Goal: Task Accomplishment & Management: Complete application form

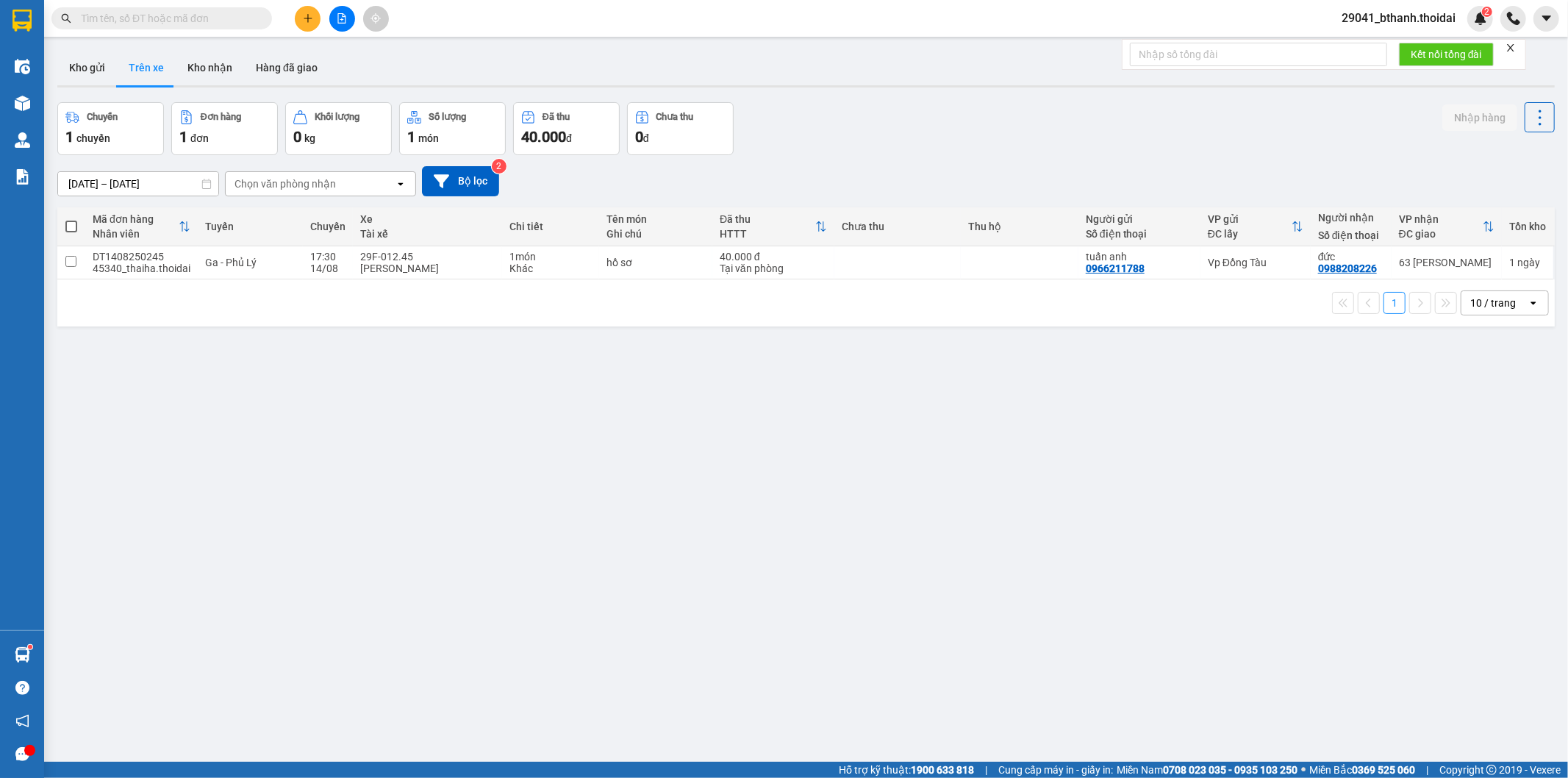
click at [311, 27] on button at bounding box center [308, 19] width 26 height 26
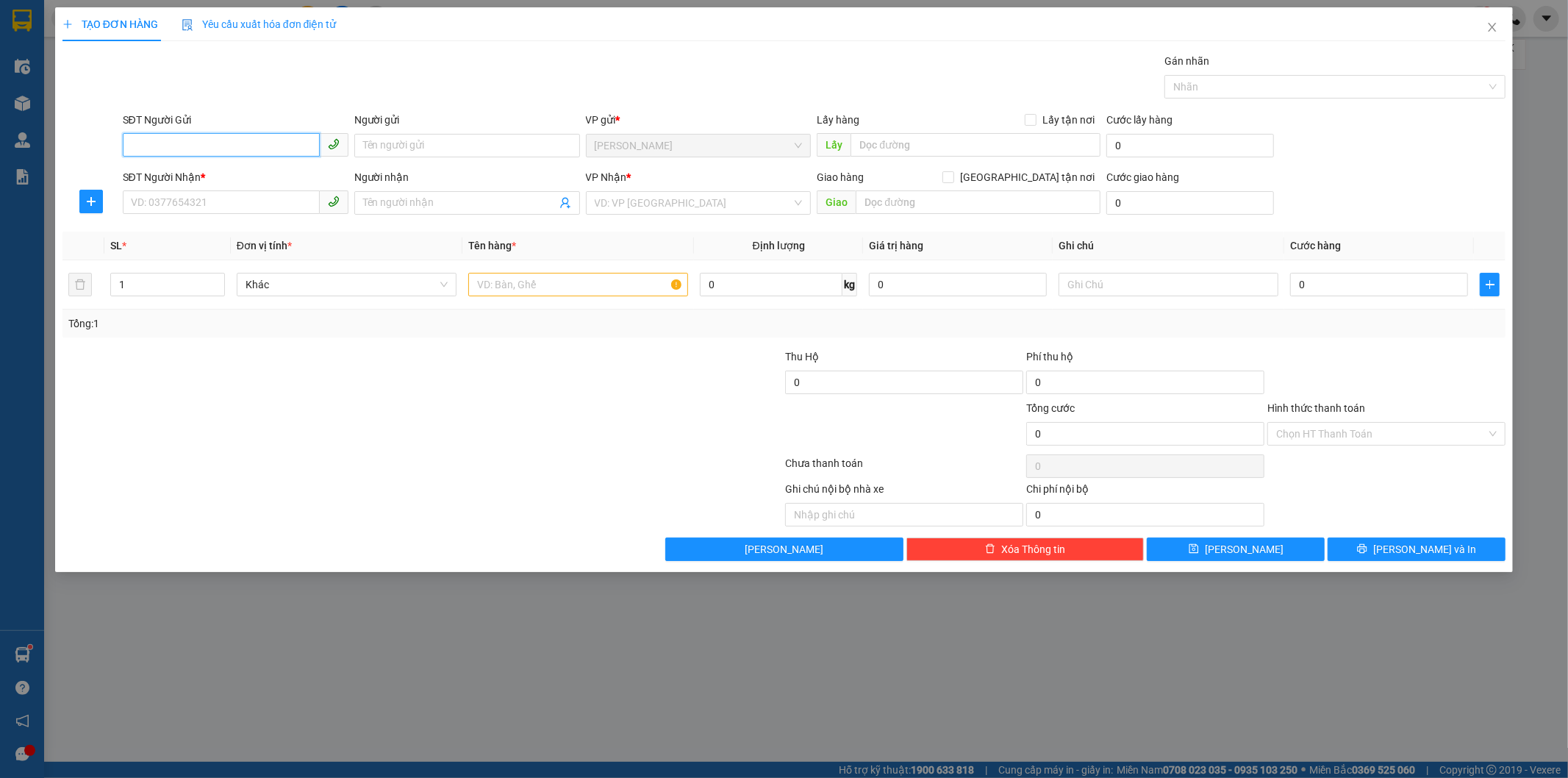
click at [270, 147] on input "SĐT Người Gửi" at bounding box center [221, 145] width 197 height 24
click at [227, 143] on input "SĐT Người Gửi" at bounding box center [221, 145] width 197 height 24
type input "0985012097"
click at [280, 180] on div "0985012097 - may nhân khang" at bounding box center [236, 174] width 208 height 16
type input "may nhân khang"
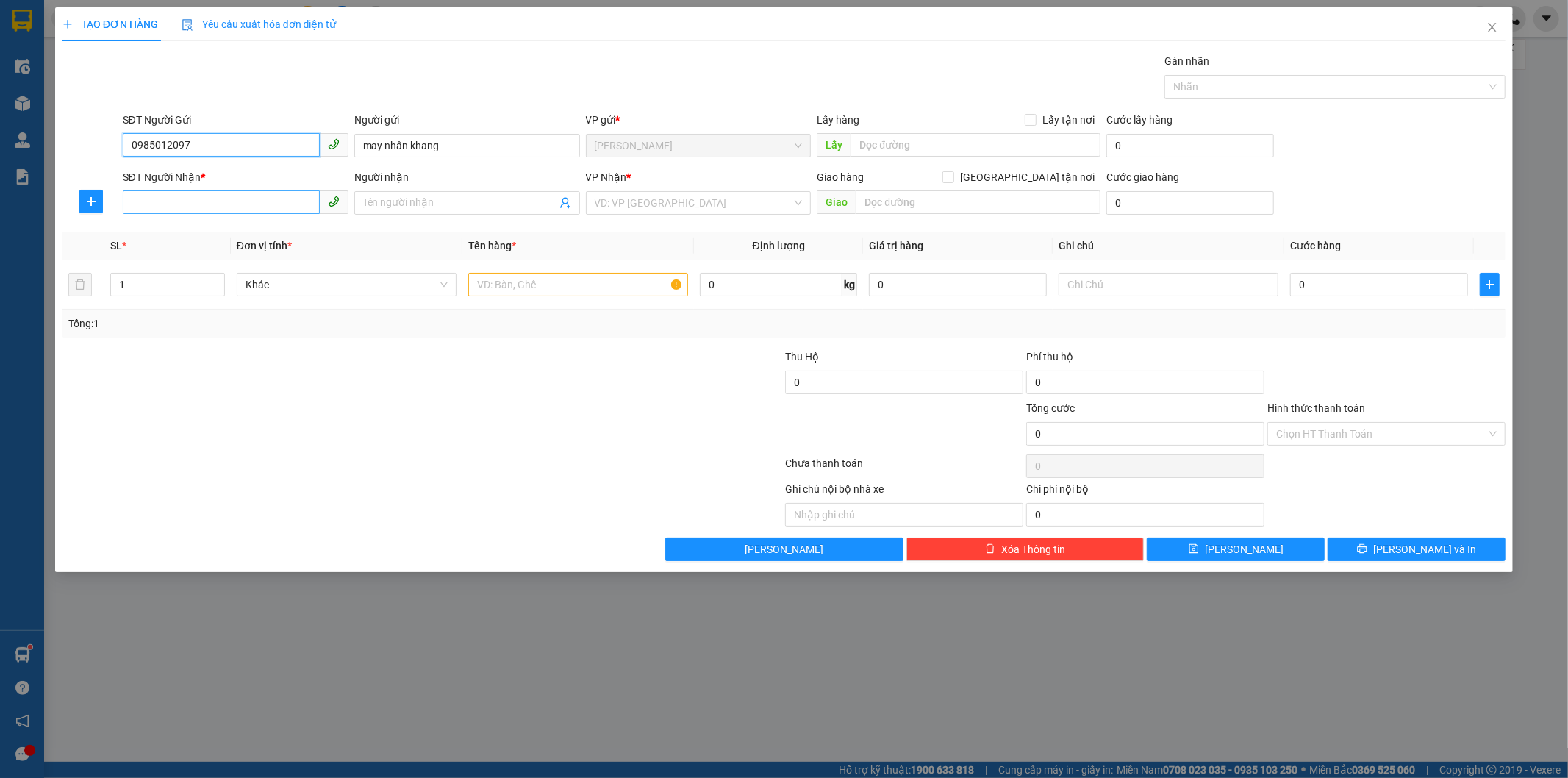
type input "0985012097"
click at [252, 208] on input "SĐT Người Nhận *" at bounding box center [221, 202] width 197 height 24
type input "094724392"
click at [509, 208] on input "Người nhận" at bounding box center [459, 202] width 193 height 16
type input "m"
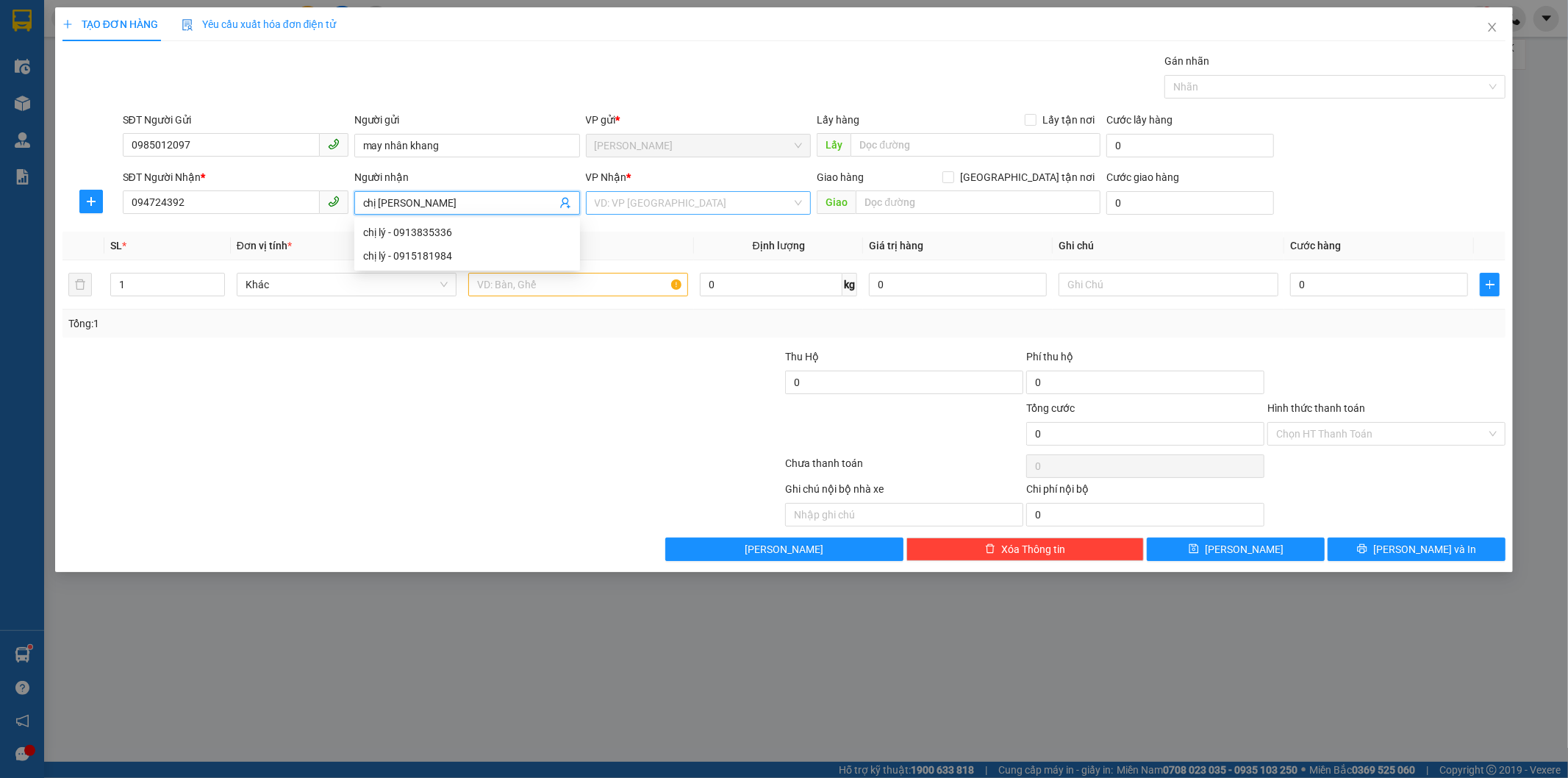
type input "chị [PERSON_NAME]"
click at [674, 200] on input "search" at bounding box center [693, 202] width 198 height 22
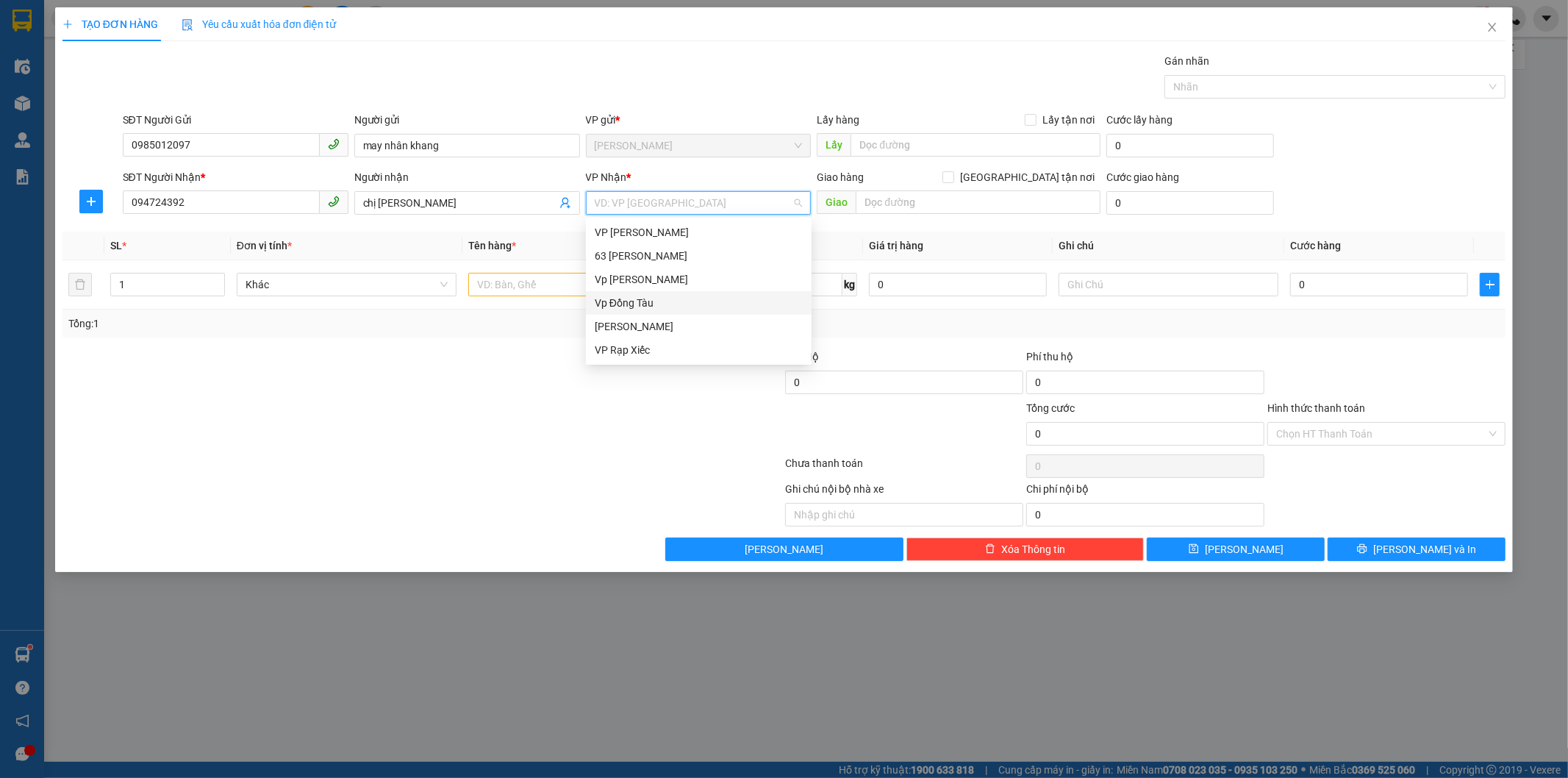
click at [666, 295] on div "Vp Đồng Tàu" at bounding box center [699, 303] width 208 height 16
click at [504, 285] on input "text" at bounding box center [578, 284] width 220 height 24
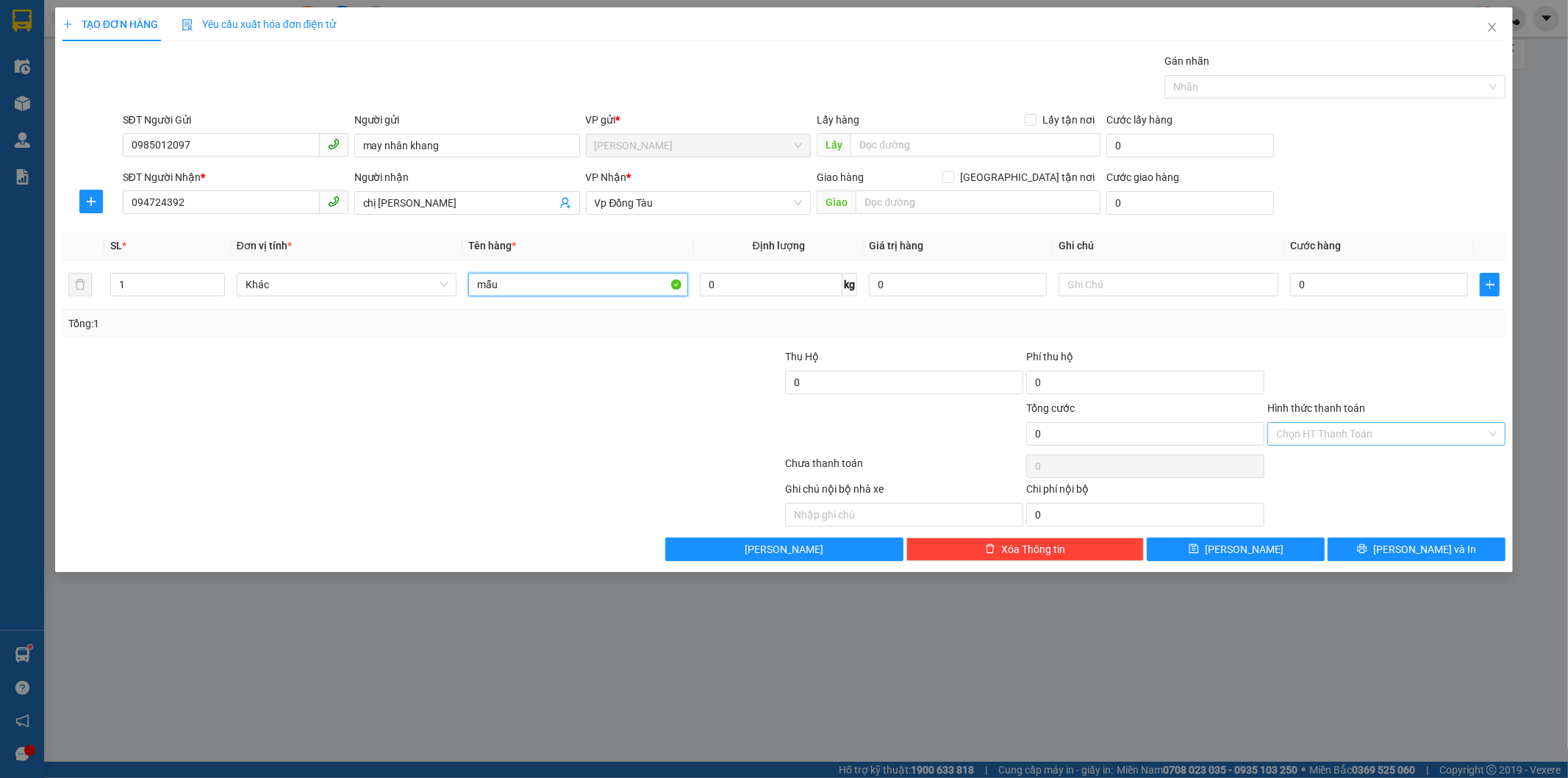
type input "mẫu"
click at [1350, 432] on input "Hình thức thanh toán" at bounding box center [1381, 434] width 210 height 22
click at [1321, 465] on div "Tại văn phòng" at bounding box center [1387, 463] width 221 height 16
click at [1329, 287] on input "0" at bounding box center [1379, 284] width 178 height 24
type input "3"
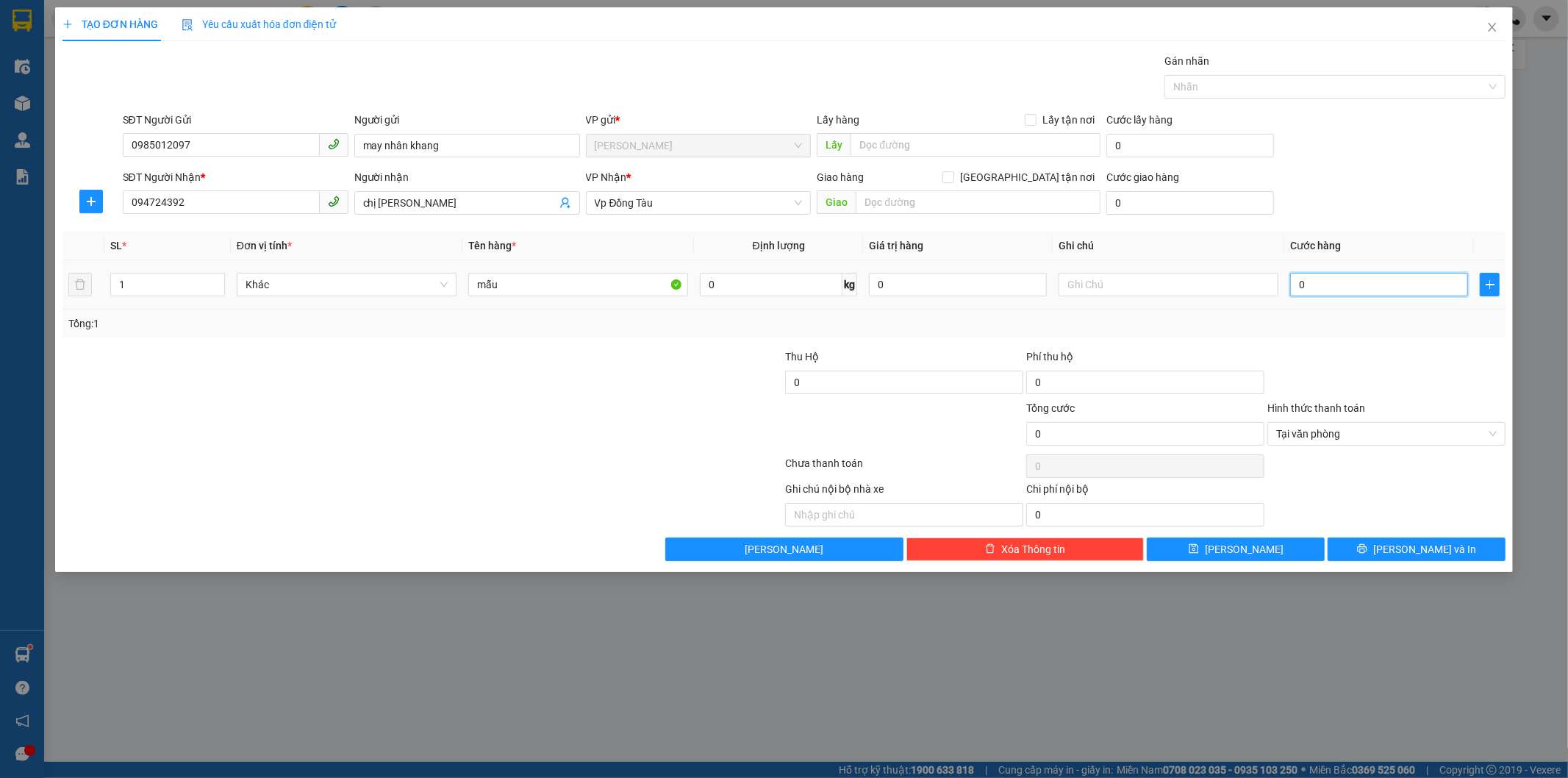
type input "3"
type input "30"
type input "300"
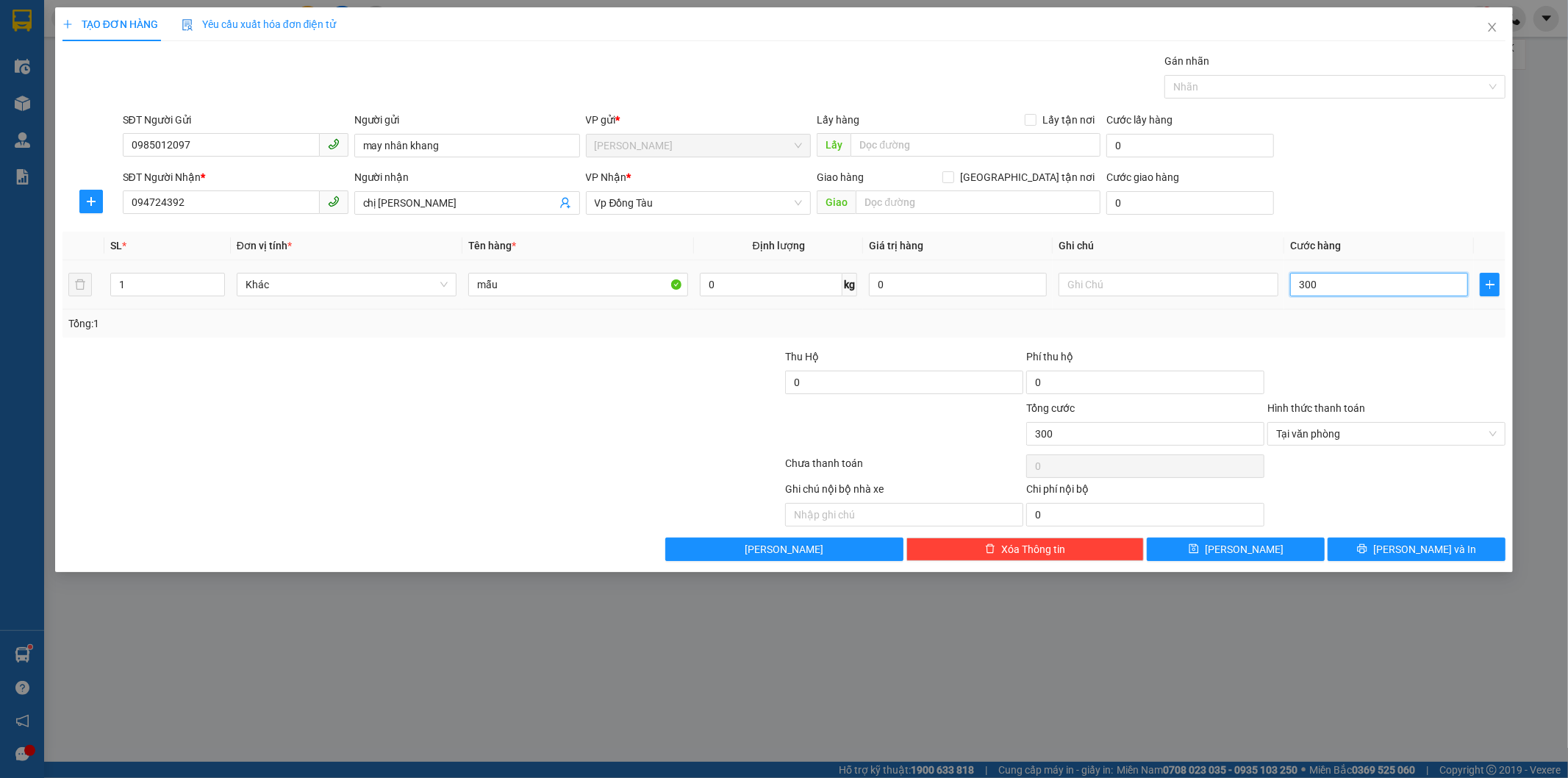
type input "3.000"
type input "30.000"
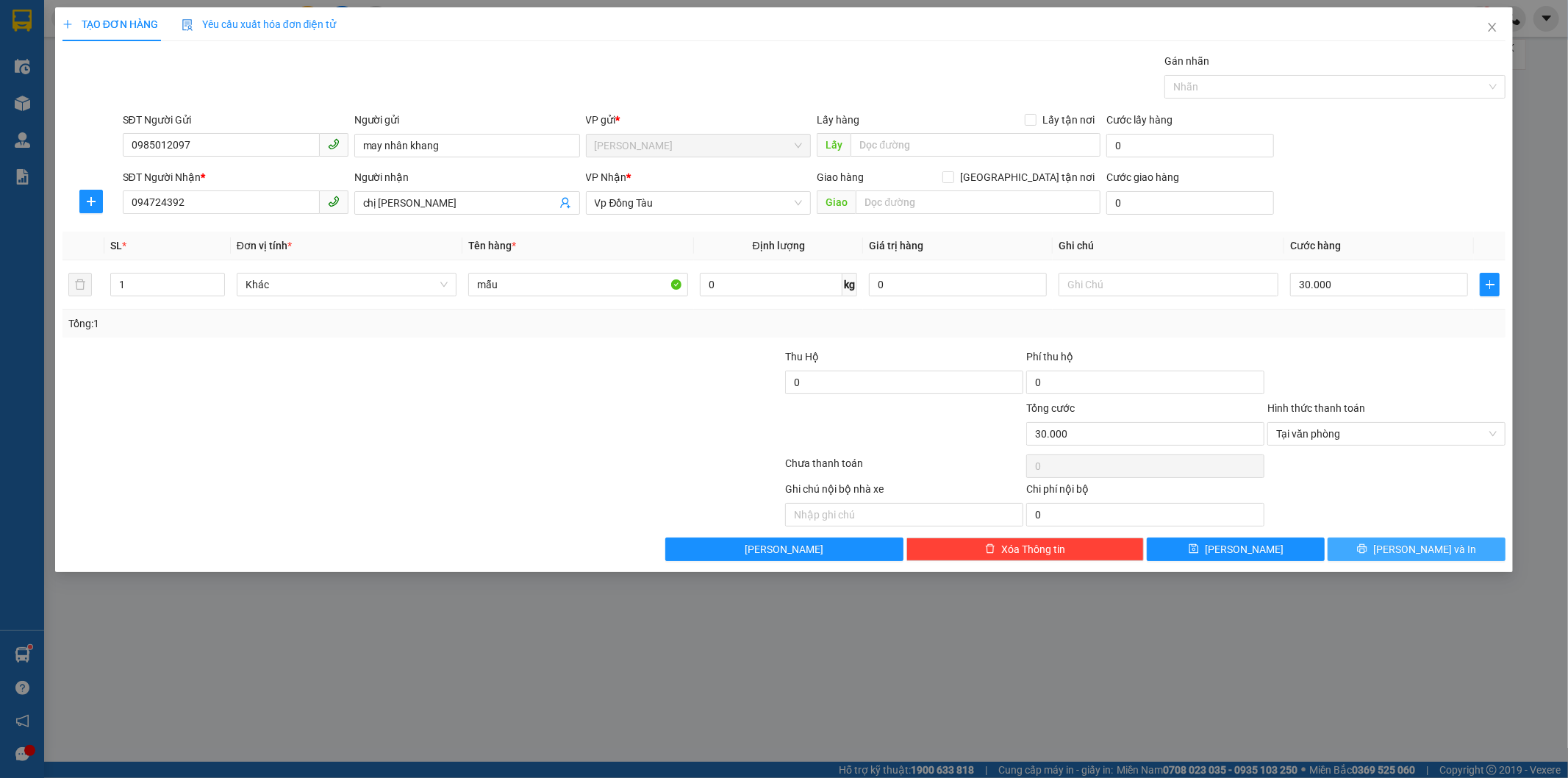
click at [1429, 550] on span "[PERSON_NAME] và In" at bounding box center [1425, 549] width 103 height 16
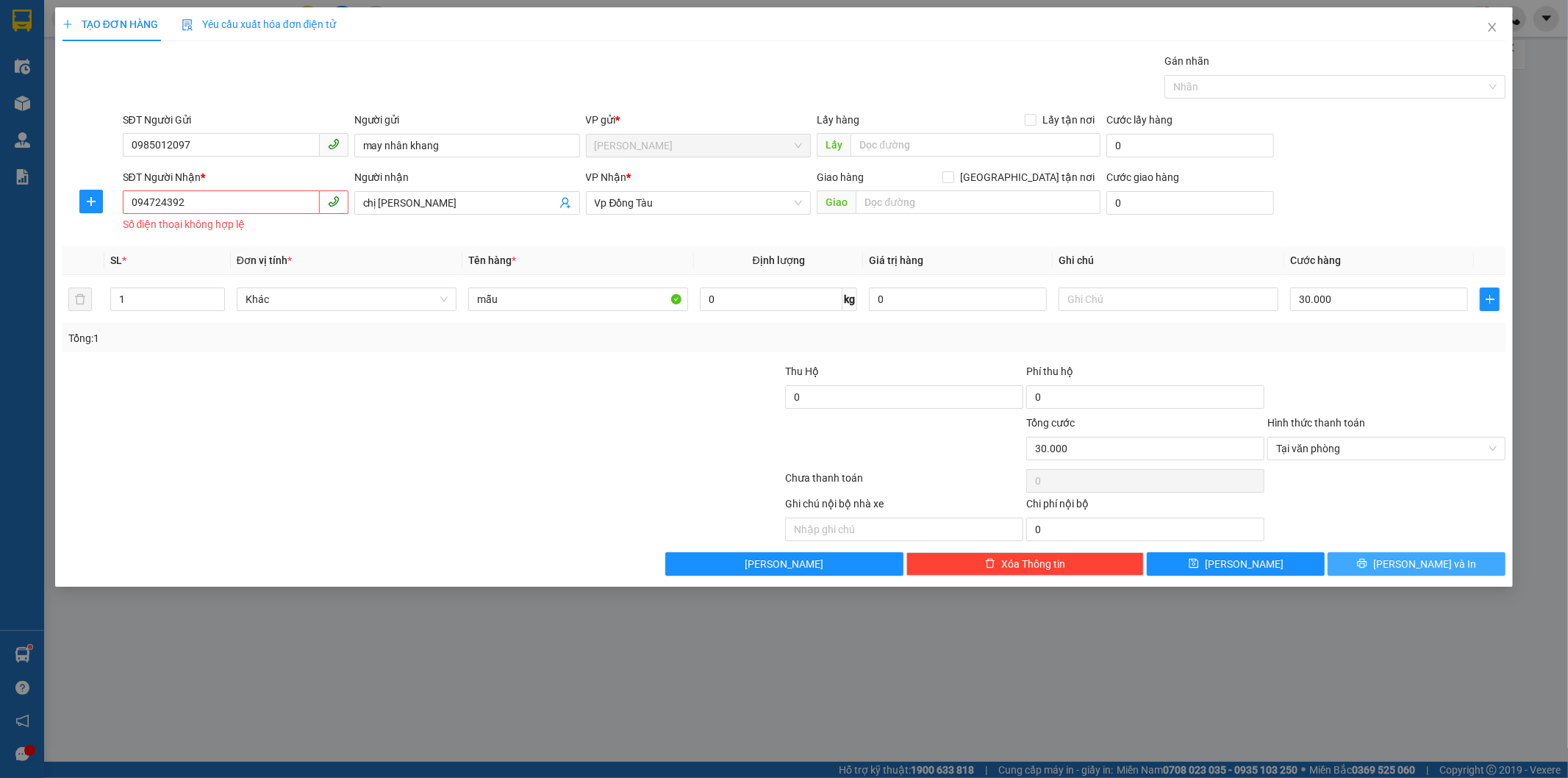
click at [1400, 567] on button "[PERSON_NAME] và In" at bounding box center [1416, 564] width 178 height 24
click at [1415, 572] on span "[PERSON_NAME] và In" at bounding box center [1425, 563] width 103 height 16
click at [164, 199] on input "094724392" at bounding box center [221, 202] width 197 height 24
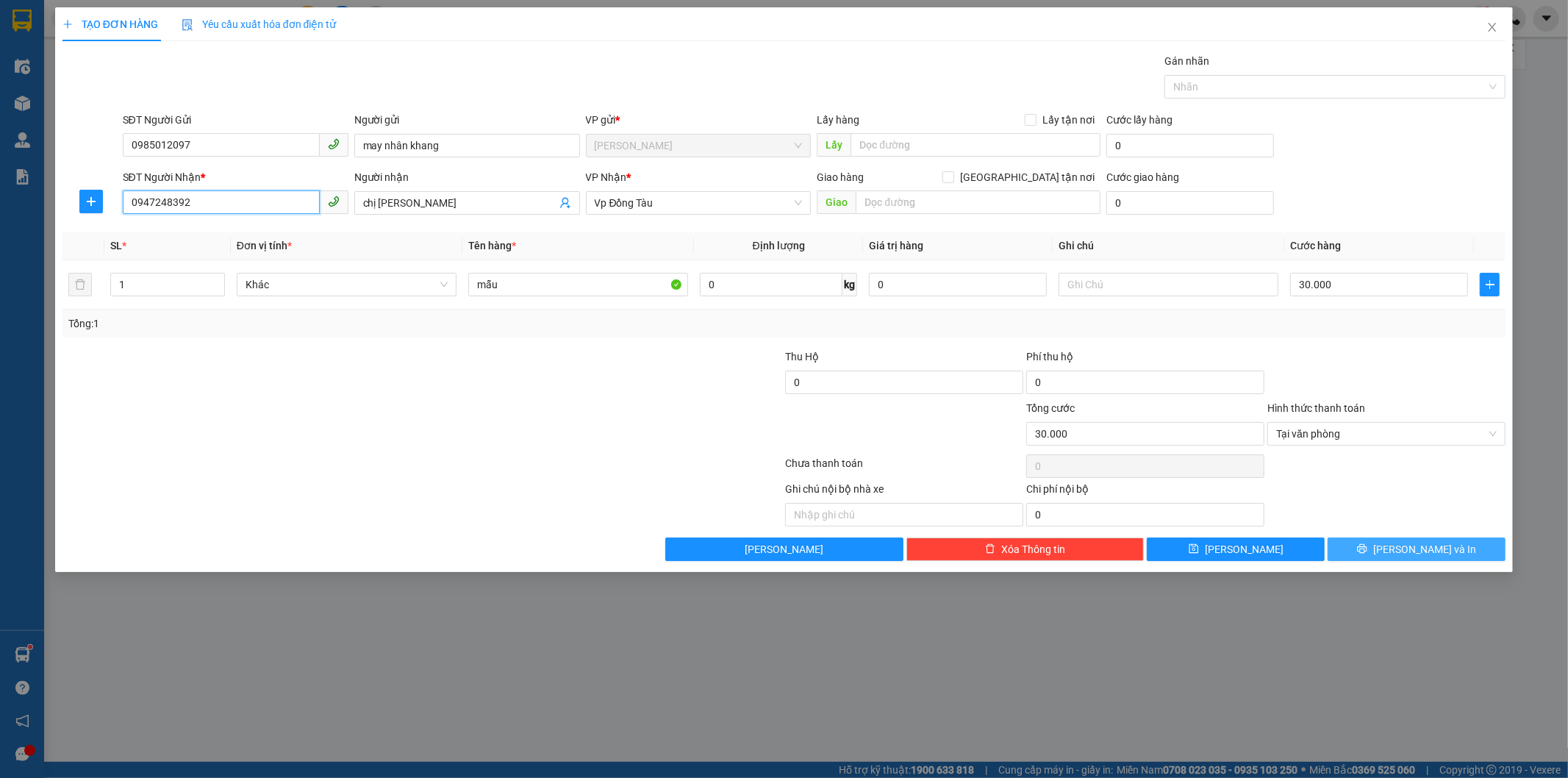
type input "0947248392"
click at [1401, 549] on button "[PERSON_NAME] và In" at bounding box center [1416, 549] width 178 height 24
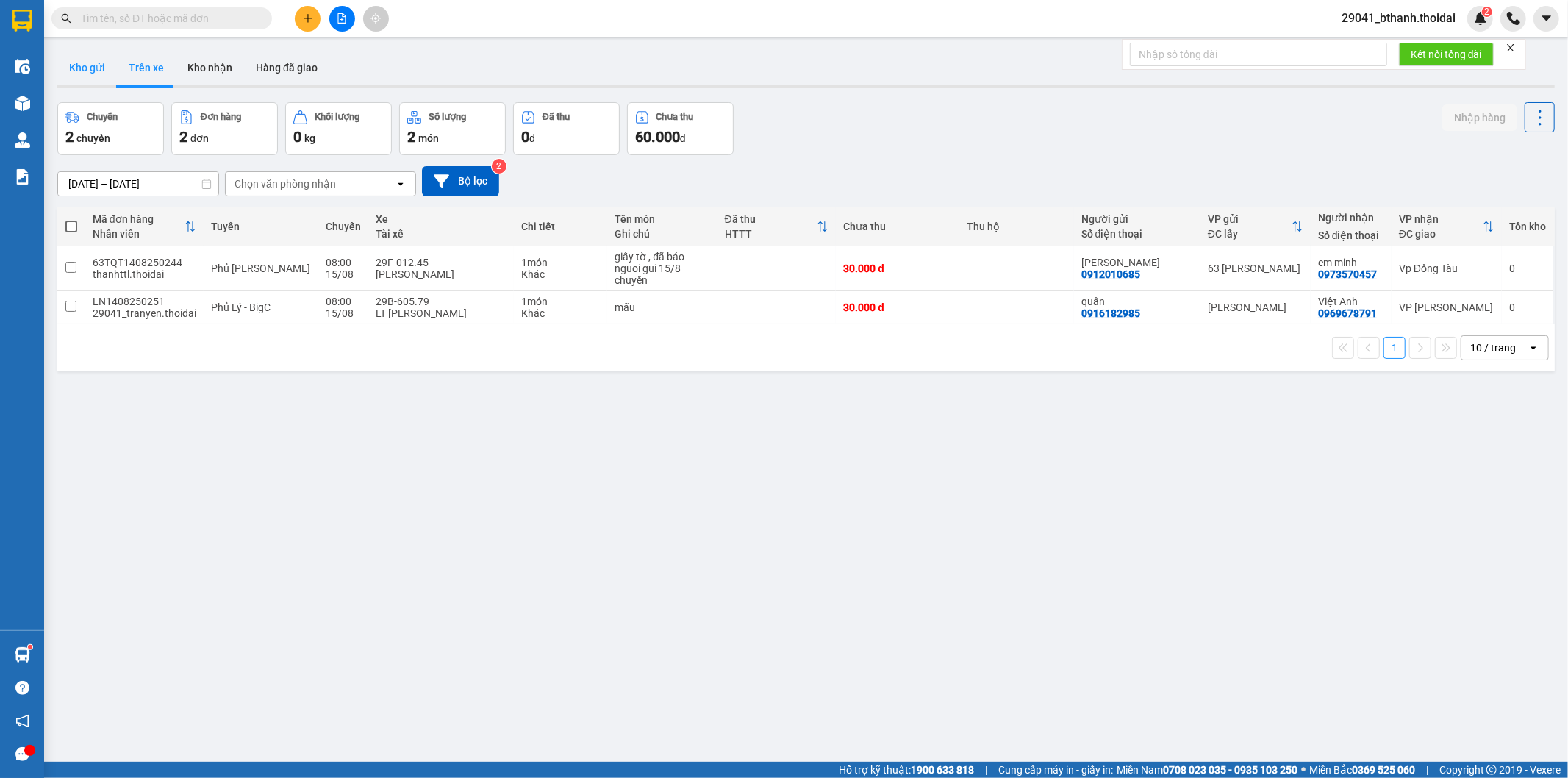
click at [88, 69] on button "Kho gửi" at bounding box center [87, 67] width 60 height 36
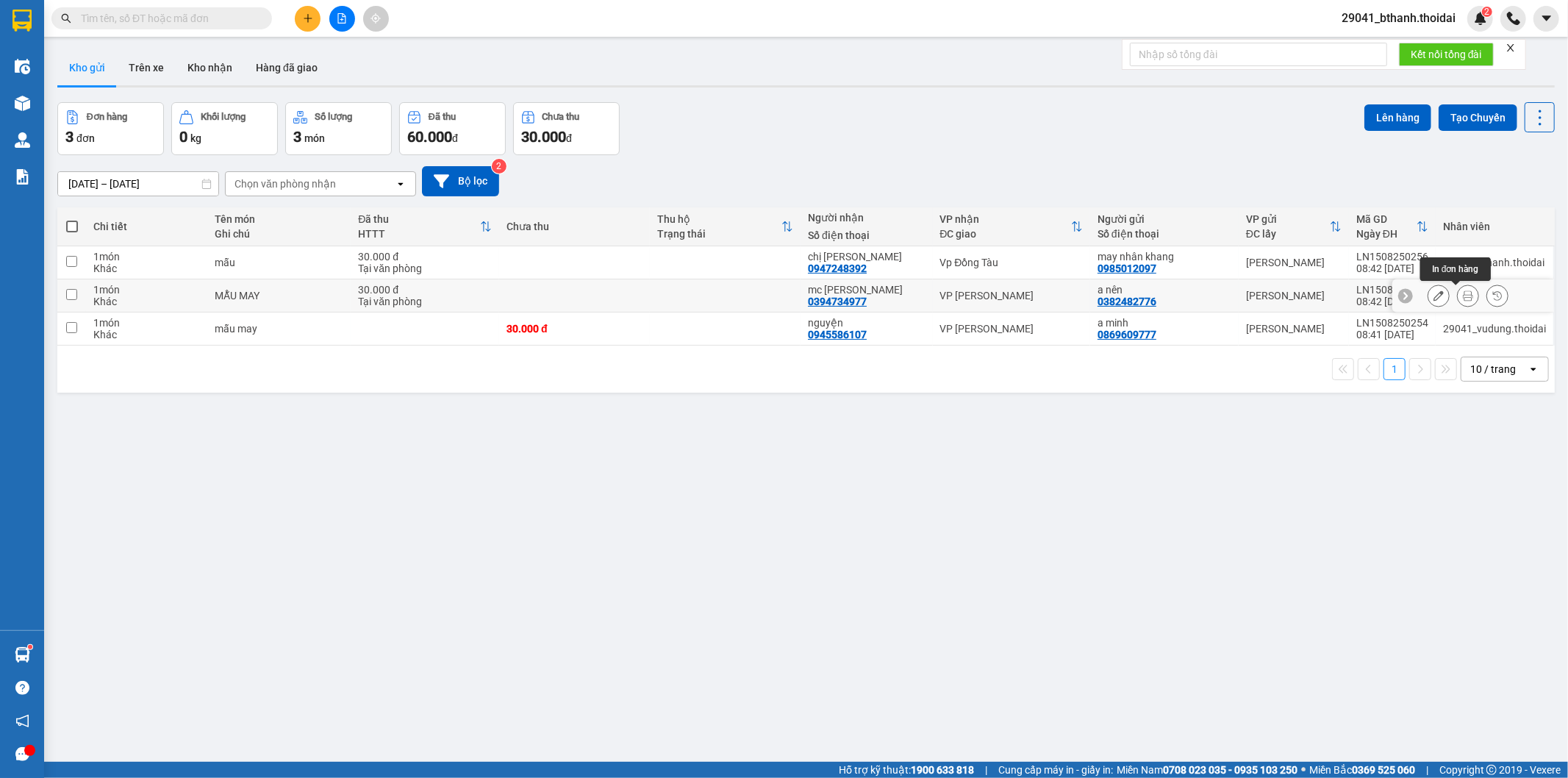
click at [1463, 291] on icon at bounding box center [1469, 296] width 11 height 11
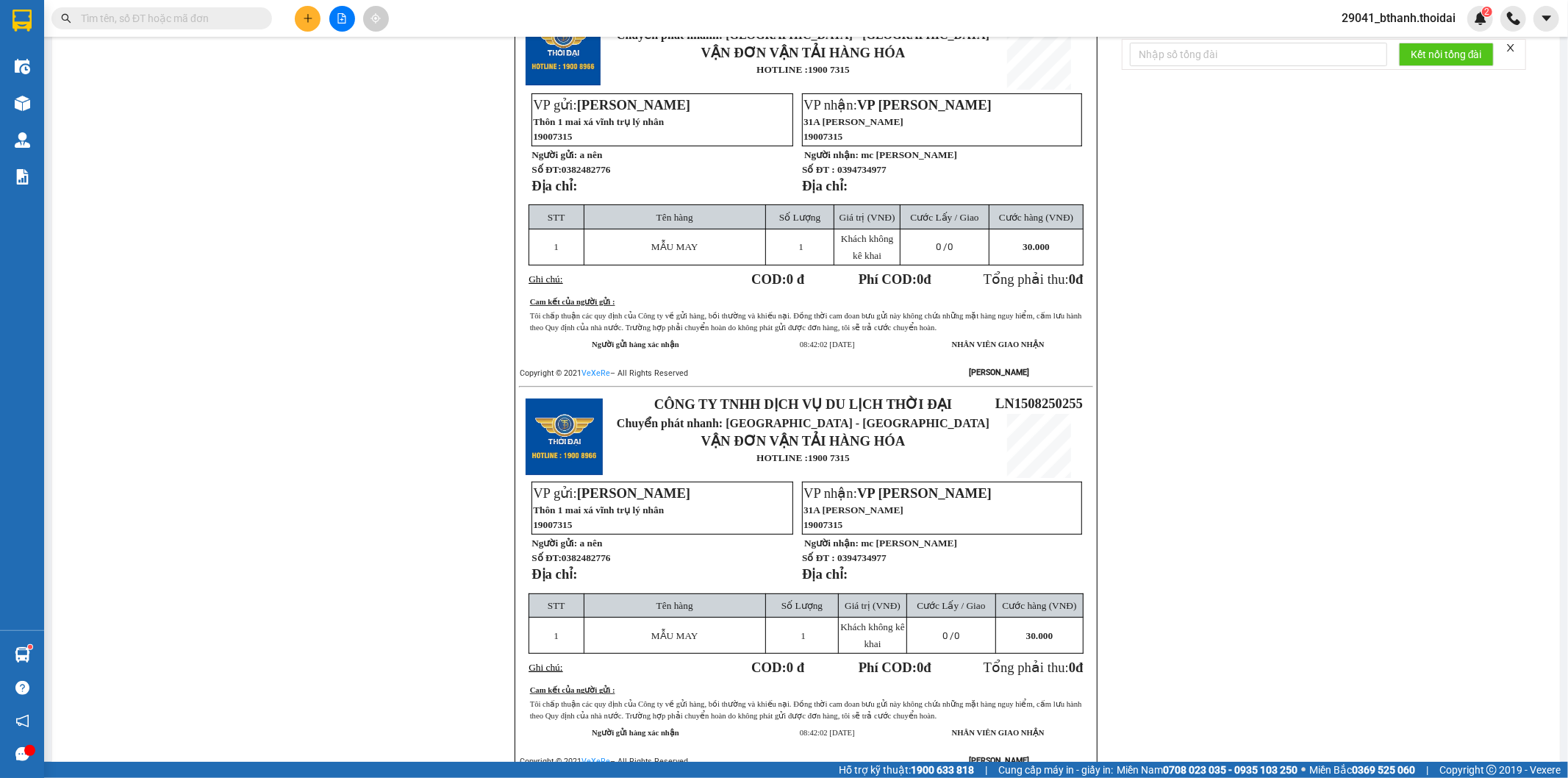
scroll to position [119, 0]
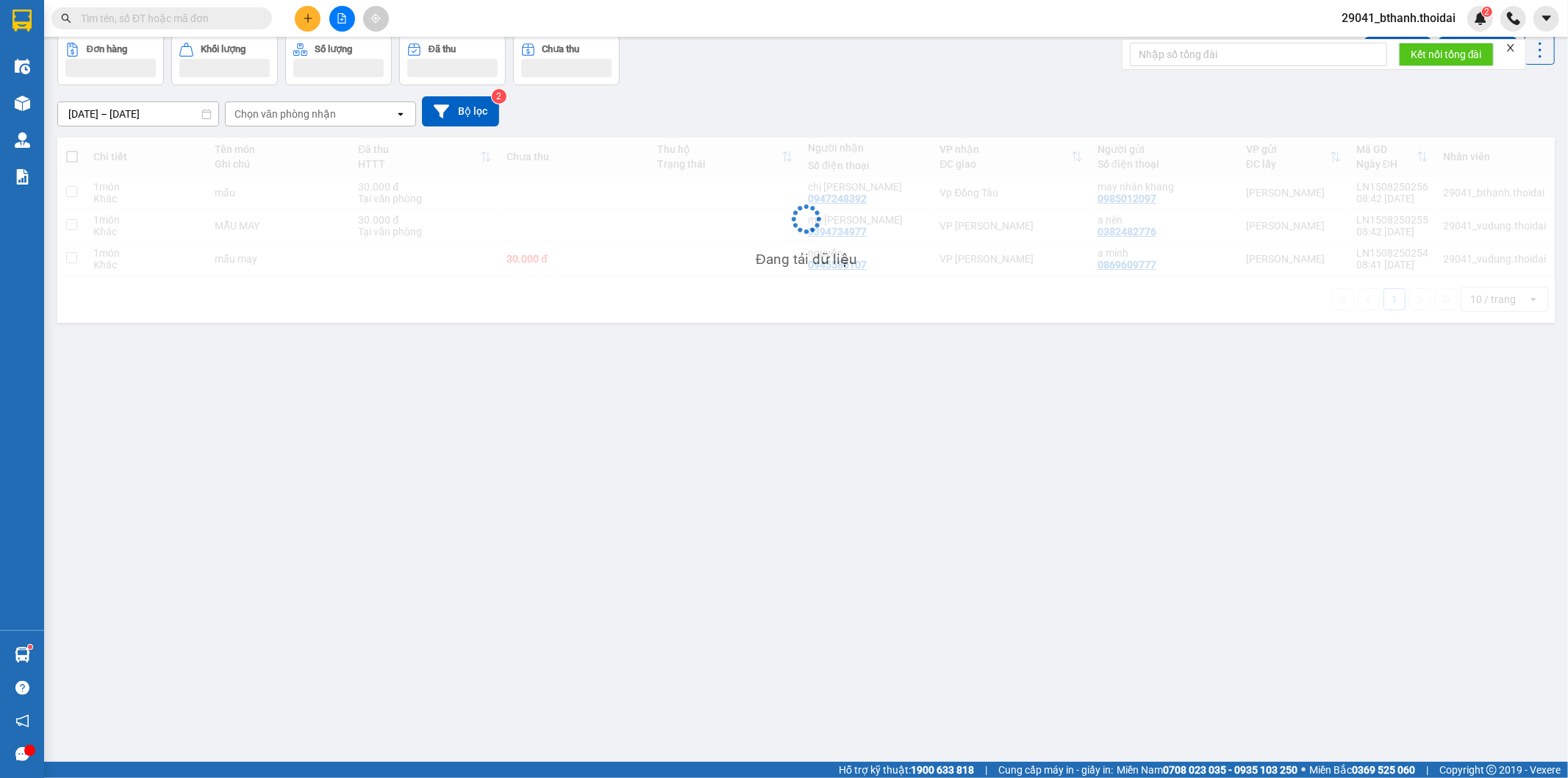
scroll to position [67, 0]
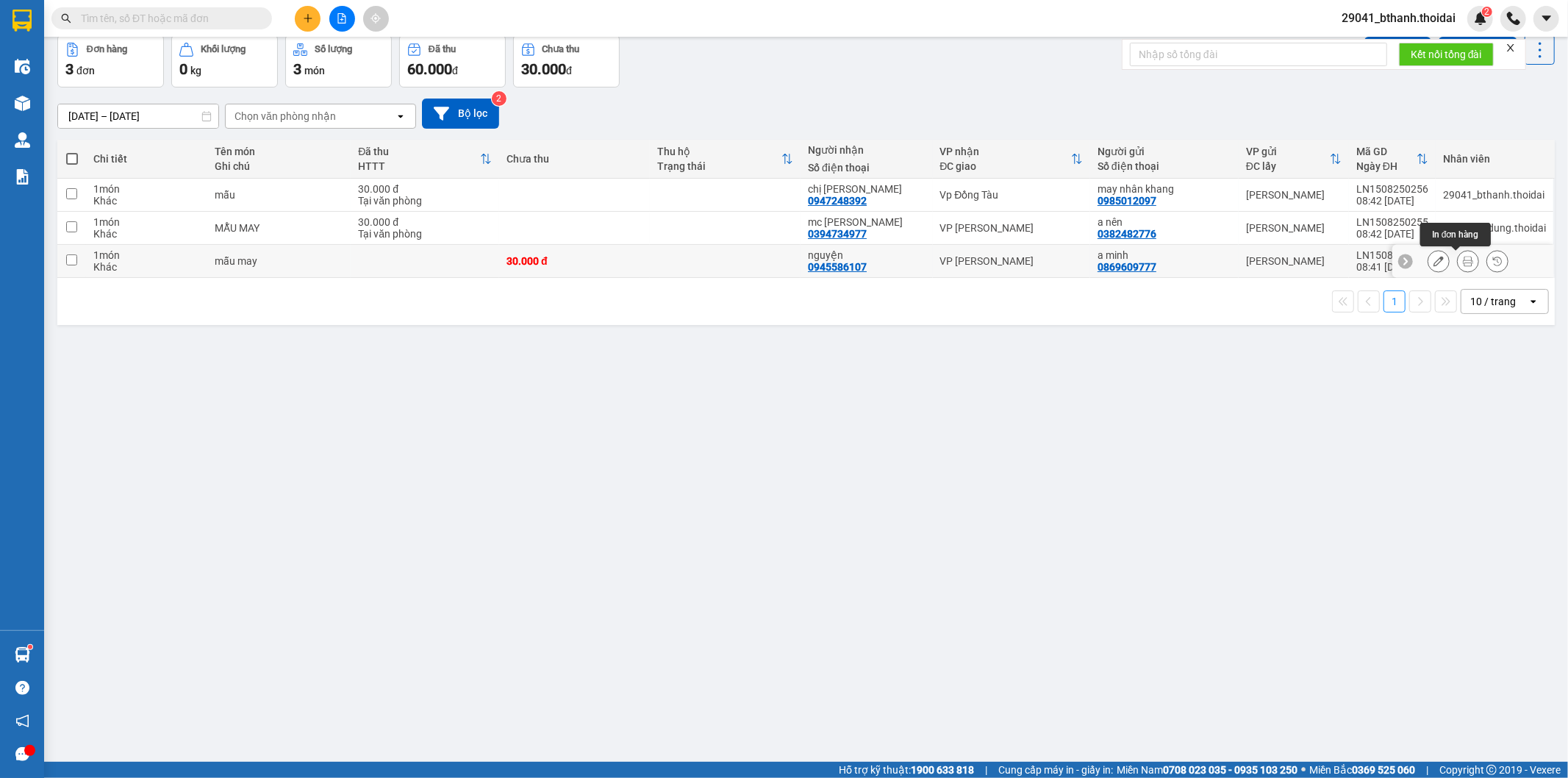
click at [1463, 262] on icon at bounding box center [1469, 262] width 11 height 11
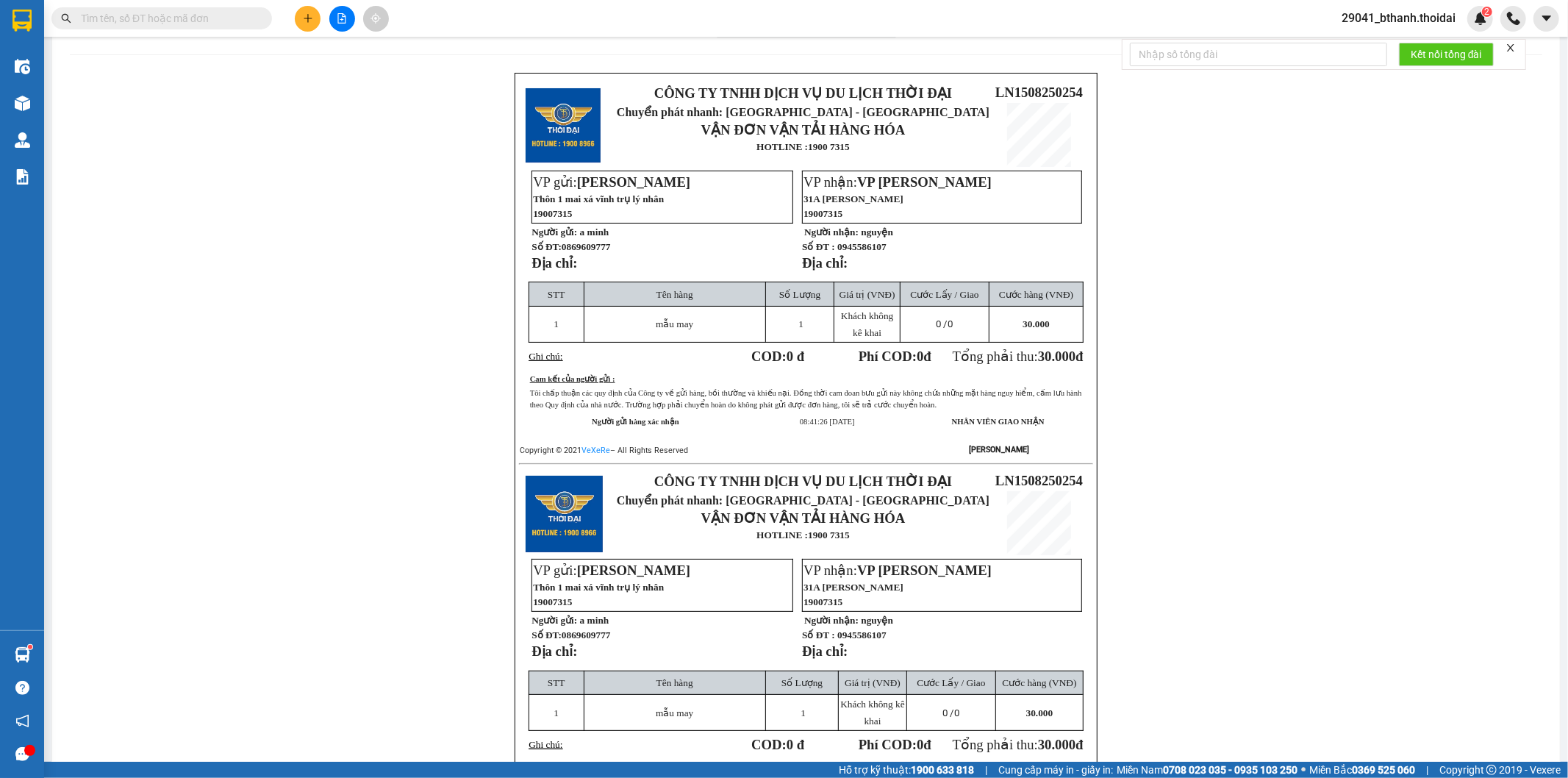
scroll to position [49, 0]
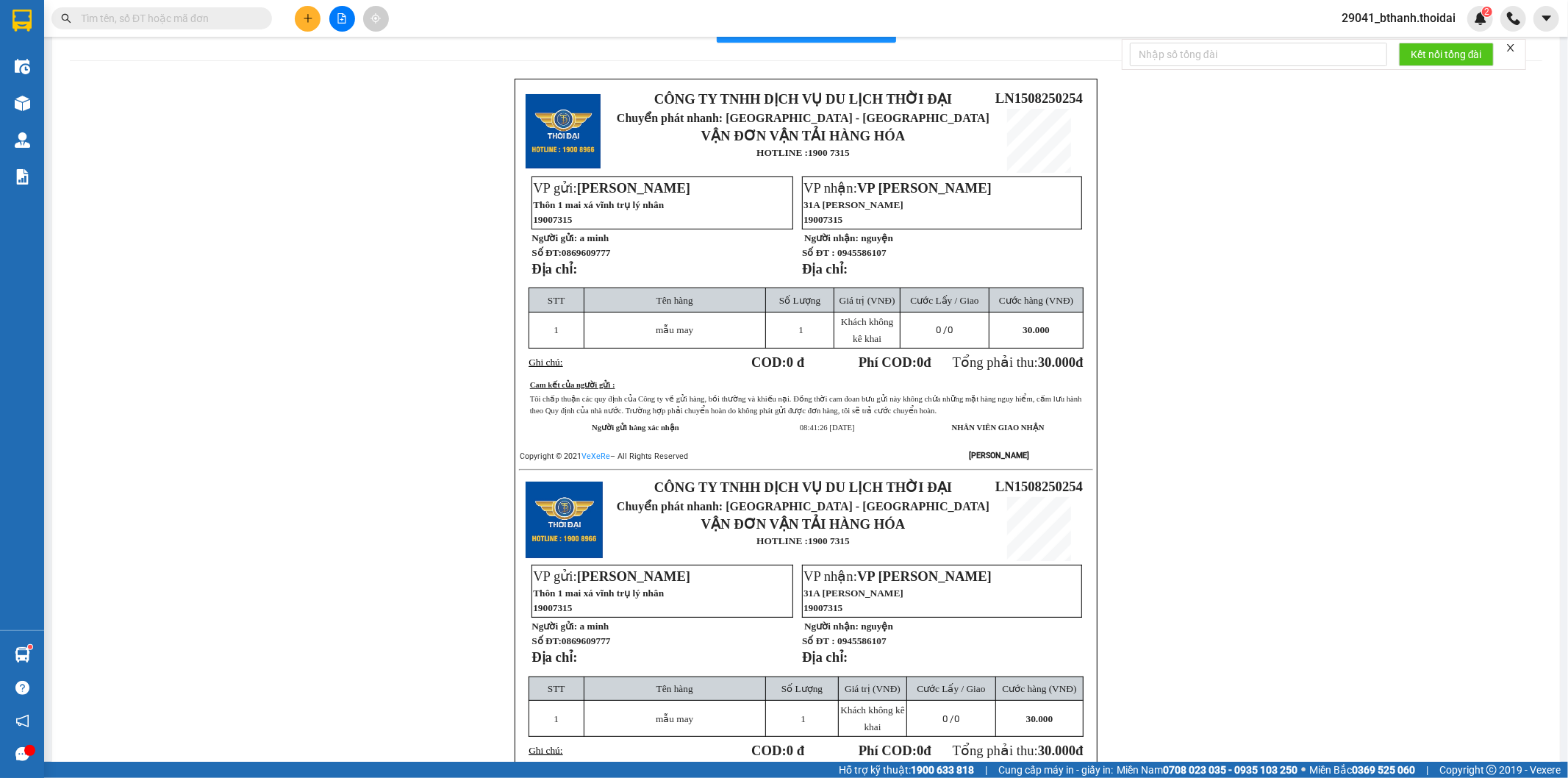
click at [1547, 659] on div "In mẫu biên lai tự cấu hình CÔNG TY TNHH DỊCH VỤ DU LỊCH THỜI ĐẠI Chuyển phát n…" at bounding box center [806, 453] width 1508 height 915
